Goal: Navigation & Orientation: Go to known website

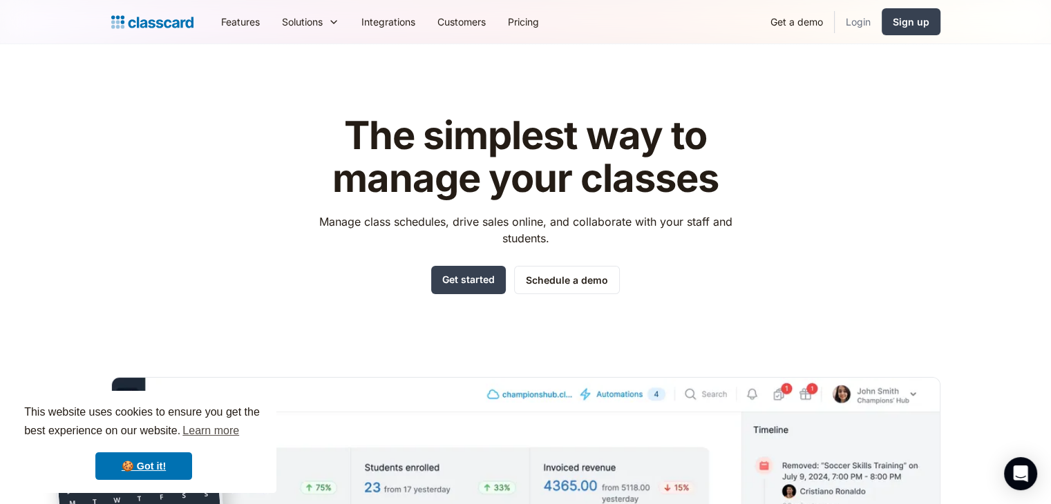
click at [860, 24] on link "Login" at bounding box center [858, 21] width 47 height 31
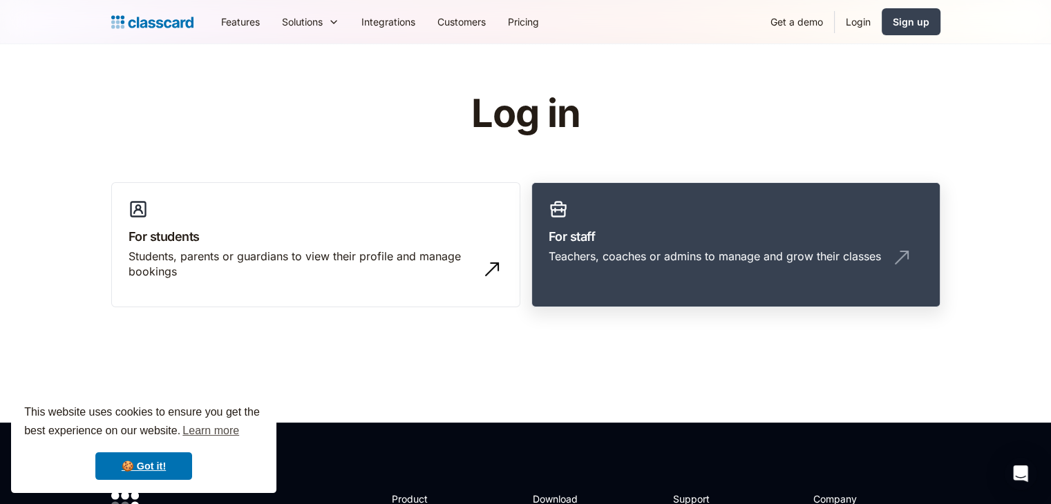
click at [668, 247] on link "For staff Teachers, coaches or admins to manage and grow their classes" at bounding box center [735, 245] width 409 height 126
